Goal: Navigation & Orientation: Find specific page/section

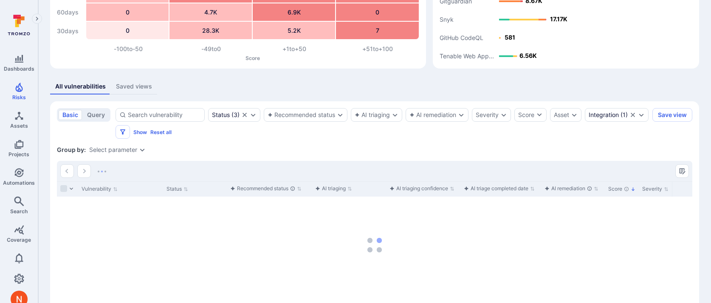
scroll to position [136, 0]
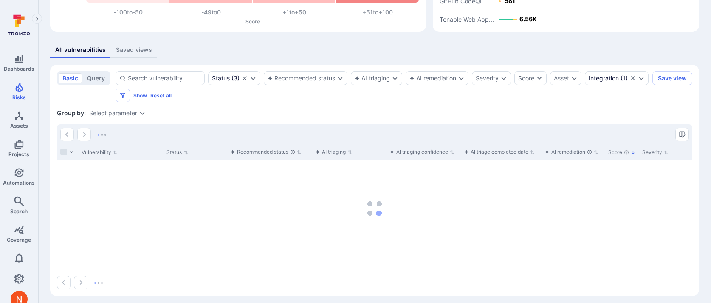
scroll to position [136, 0]
